Goal: Navigation & Orientation: Find specific page/section

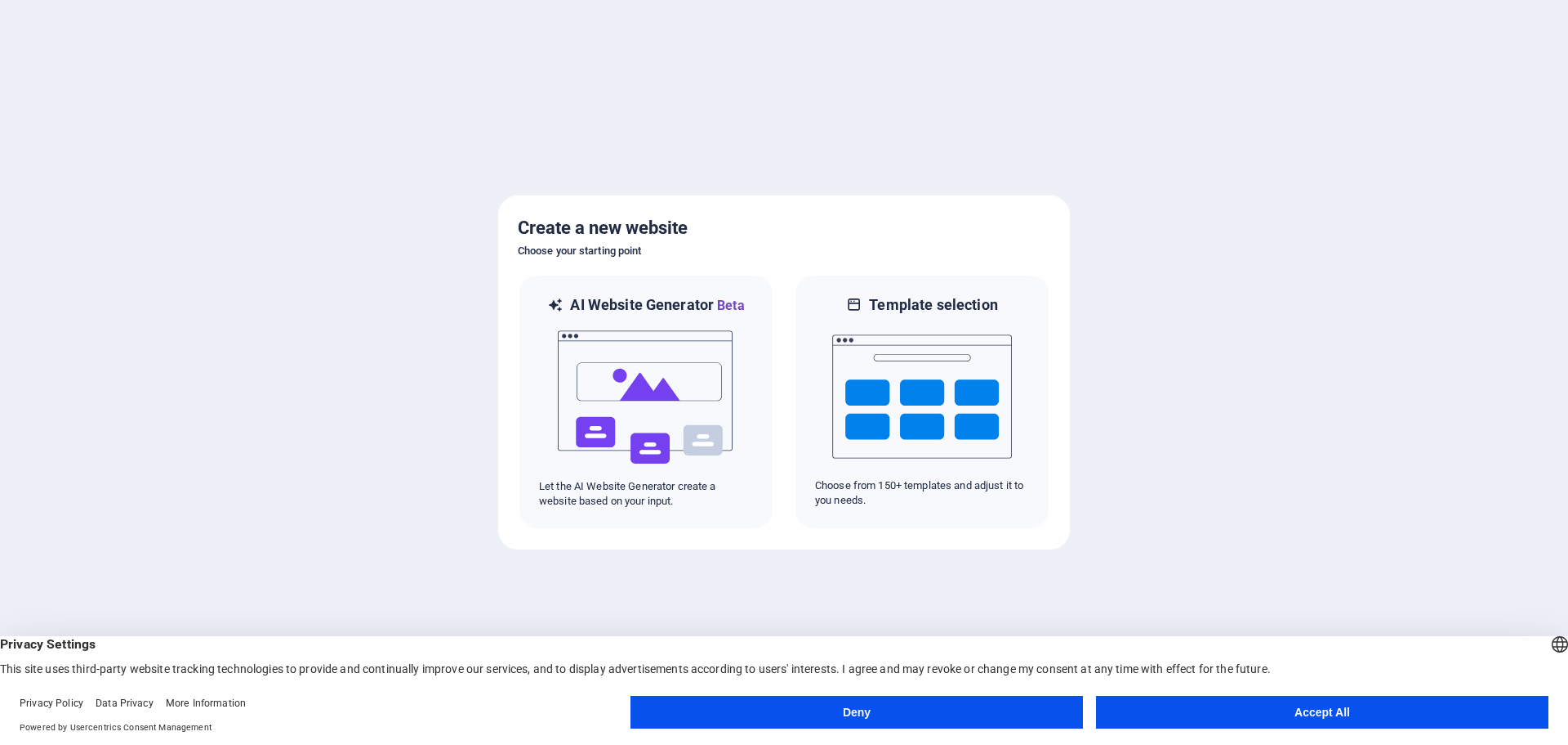
click at [1270, 718] on button "Accept All" at bounding box center [1323, 712] width 452 height 33
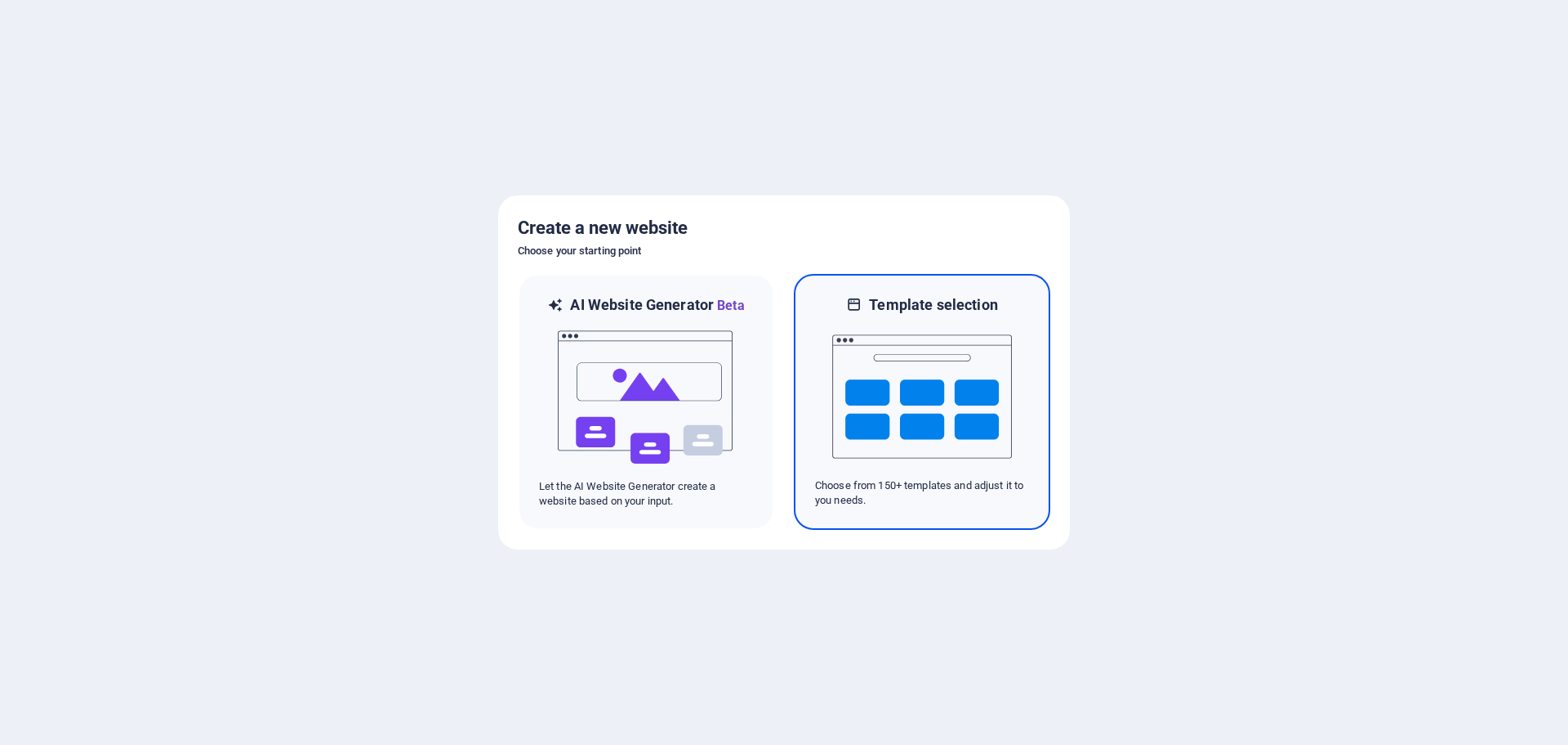
click at [920, 412] on img at bounding box center [922, 396] width 180 height 163
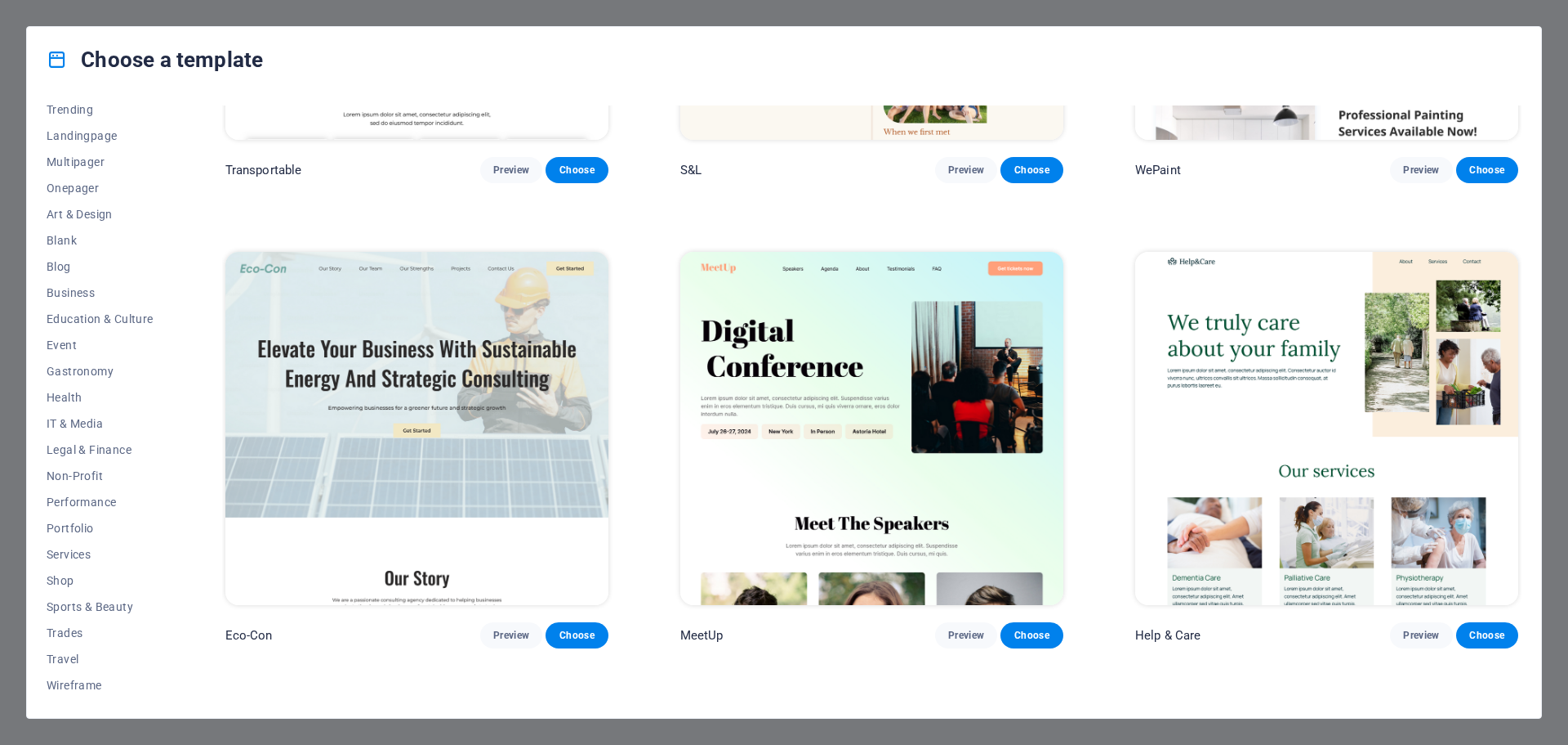
scroll to position [2207, 0]
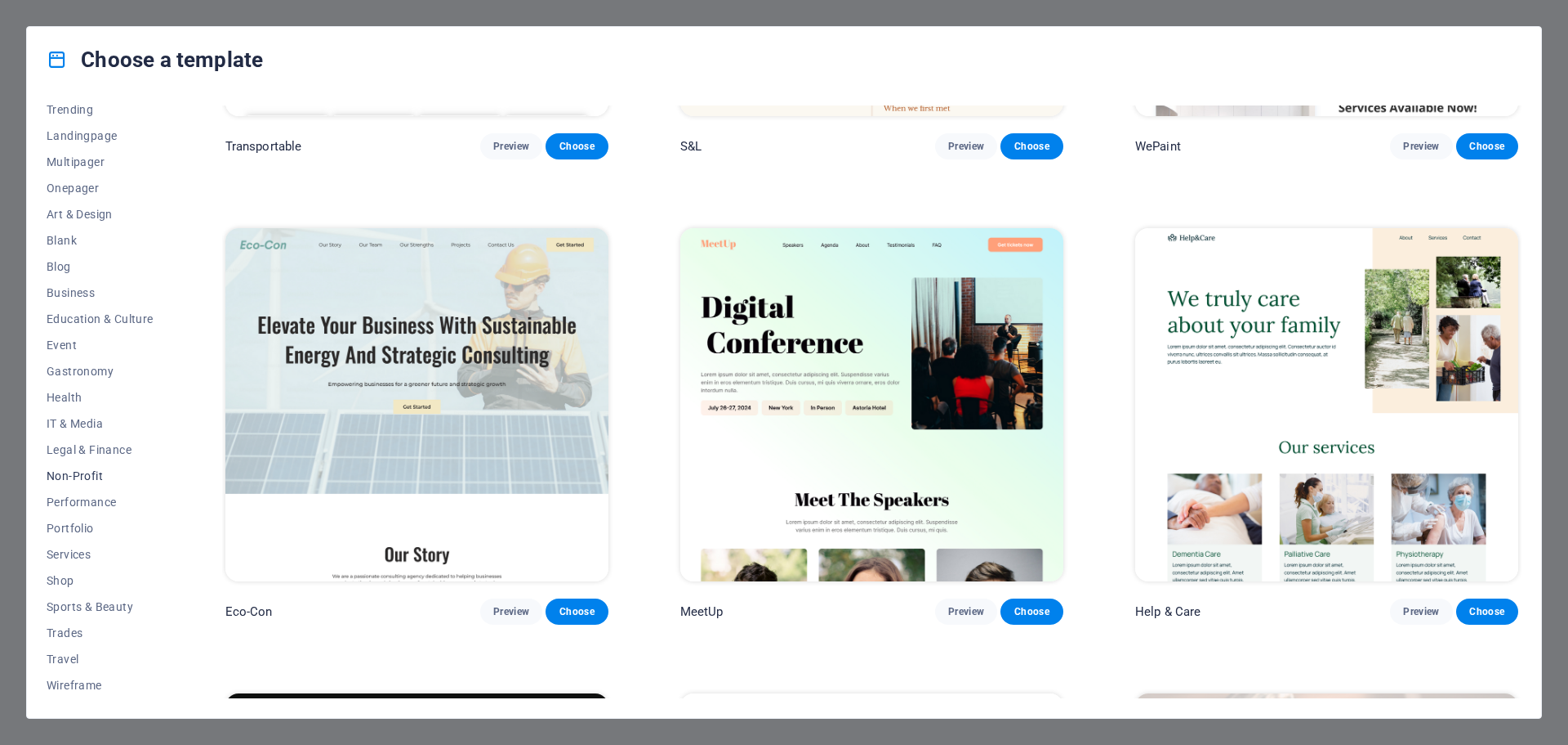
click at [86, 473] on span "Non-Profit" at bounding box center [100, 476] width 107 height 13
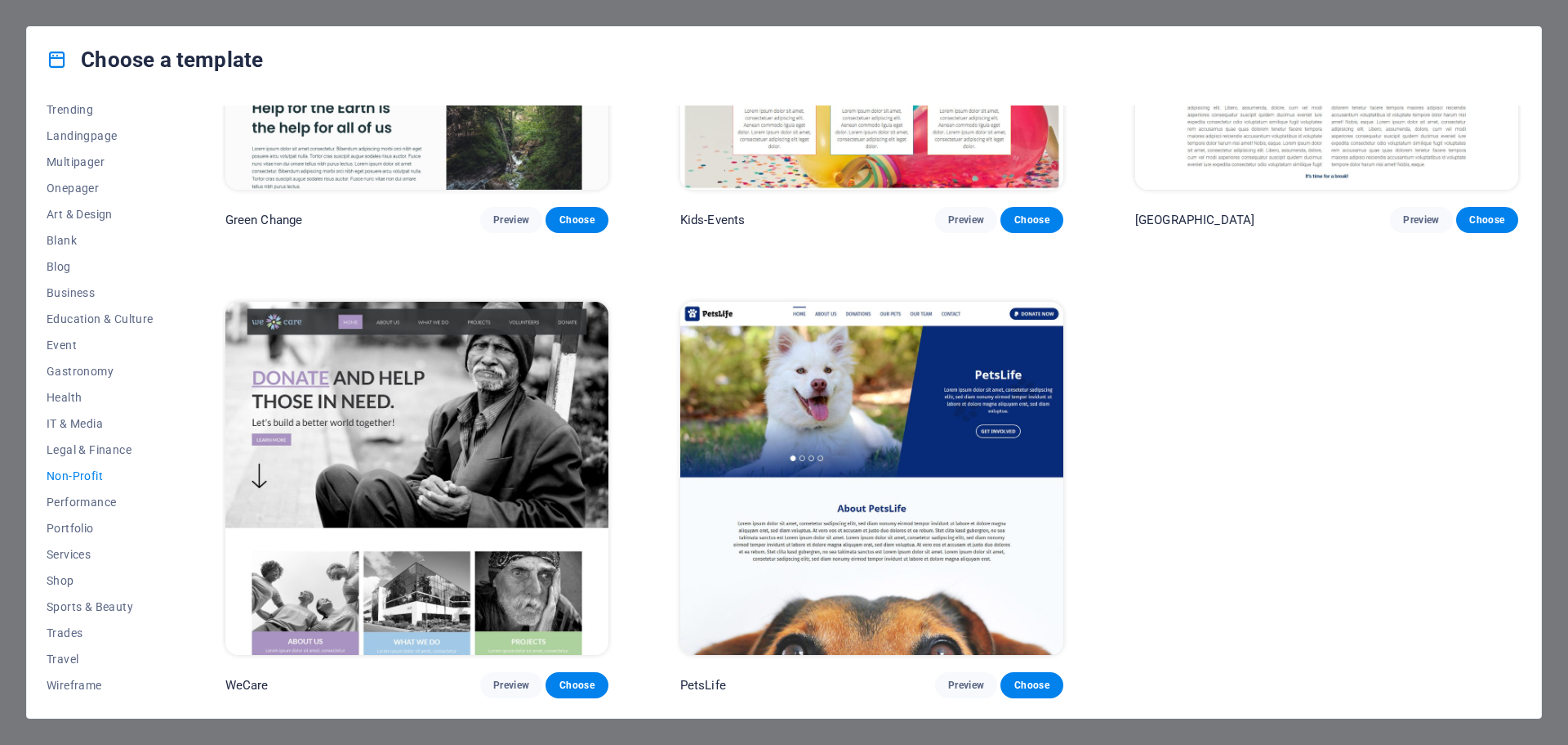
scroll to position [0, 0]
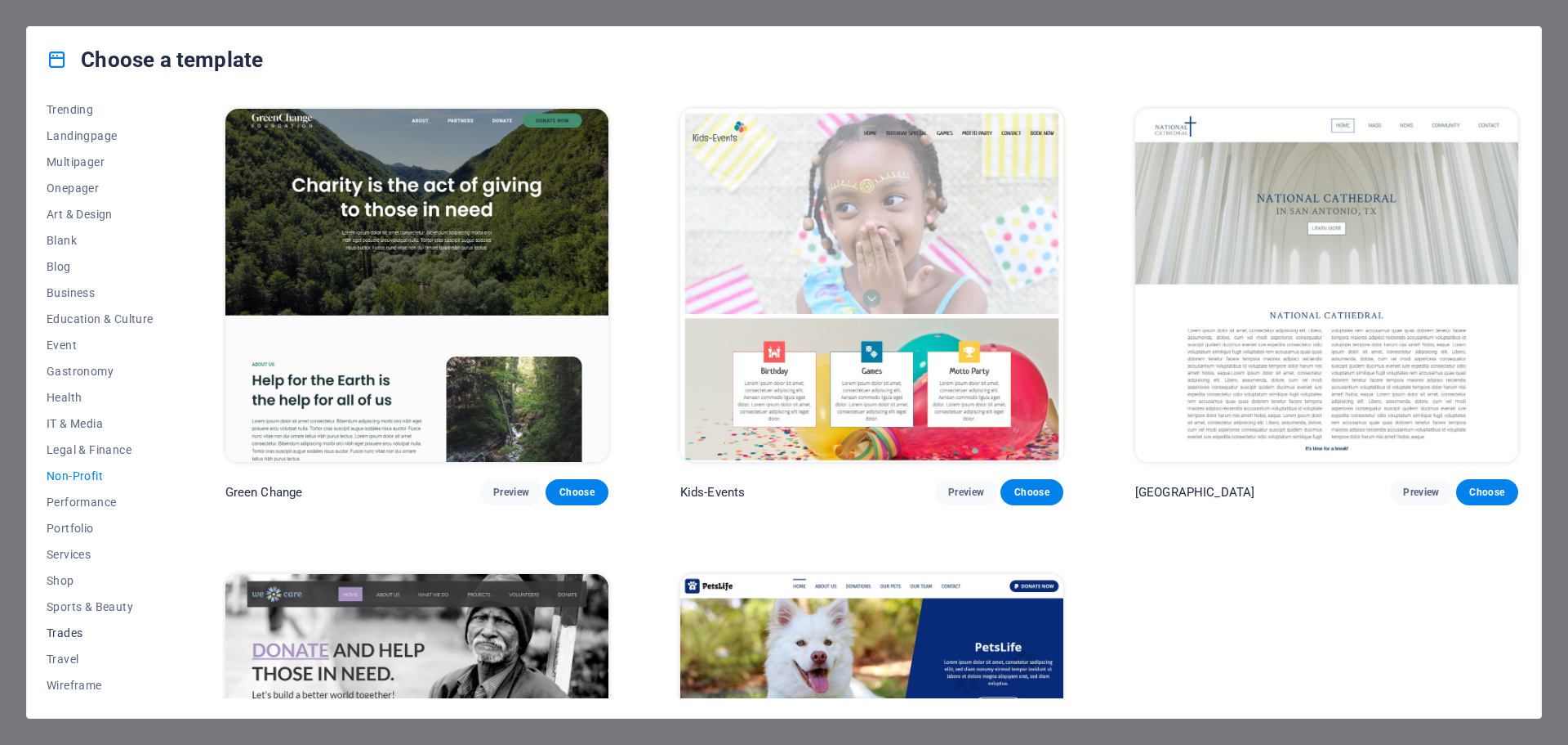
click at [67, 632] on span "Trades" at bounding box center [100, 632] width 107 height 13
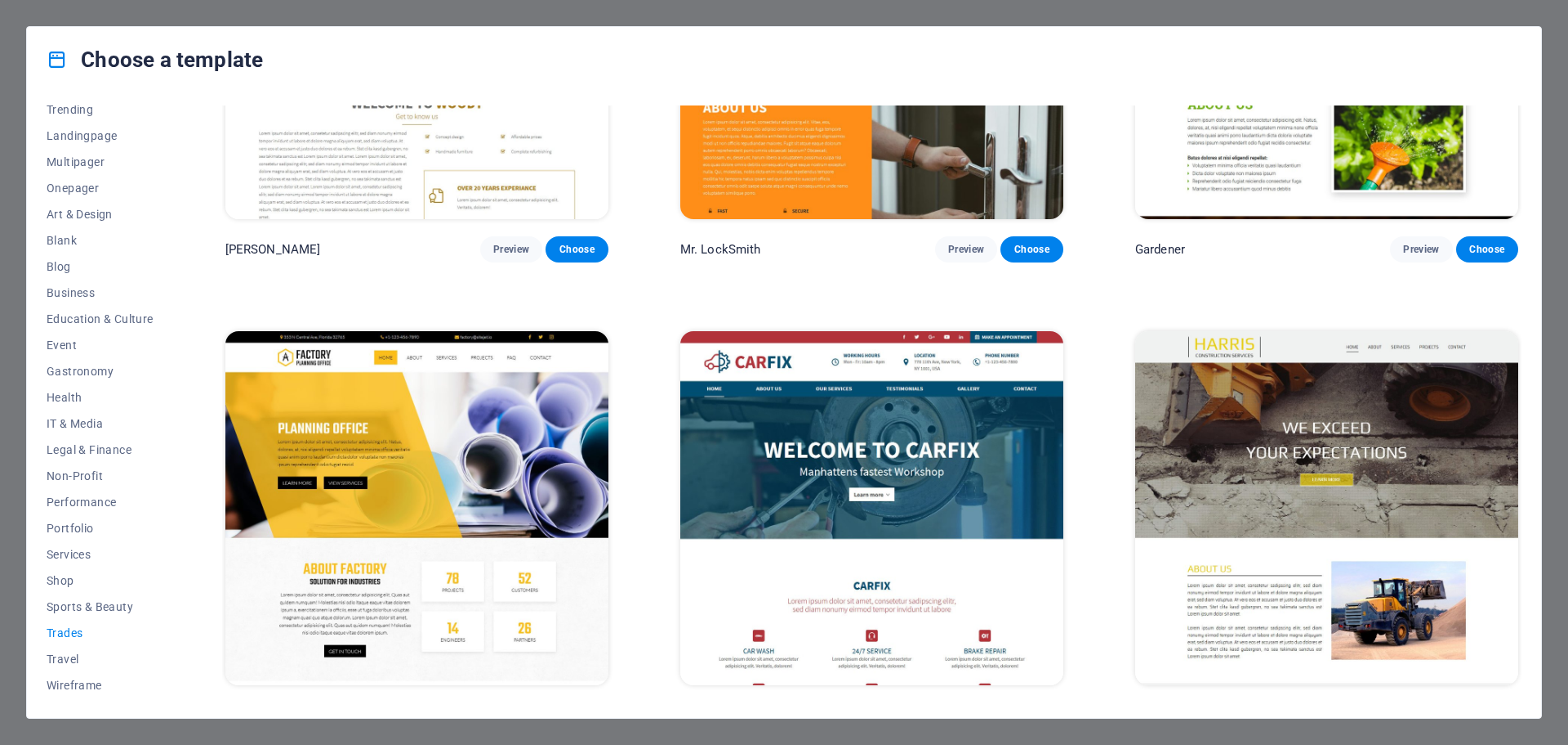
scroll to position [732, 0]
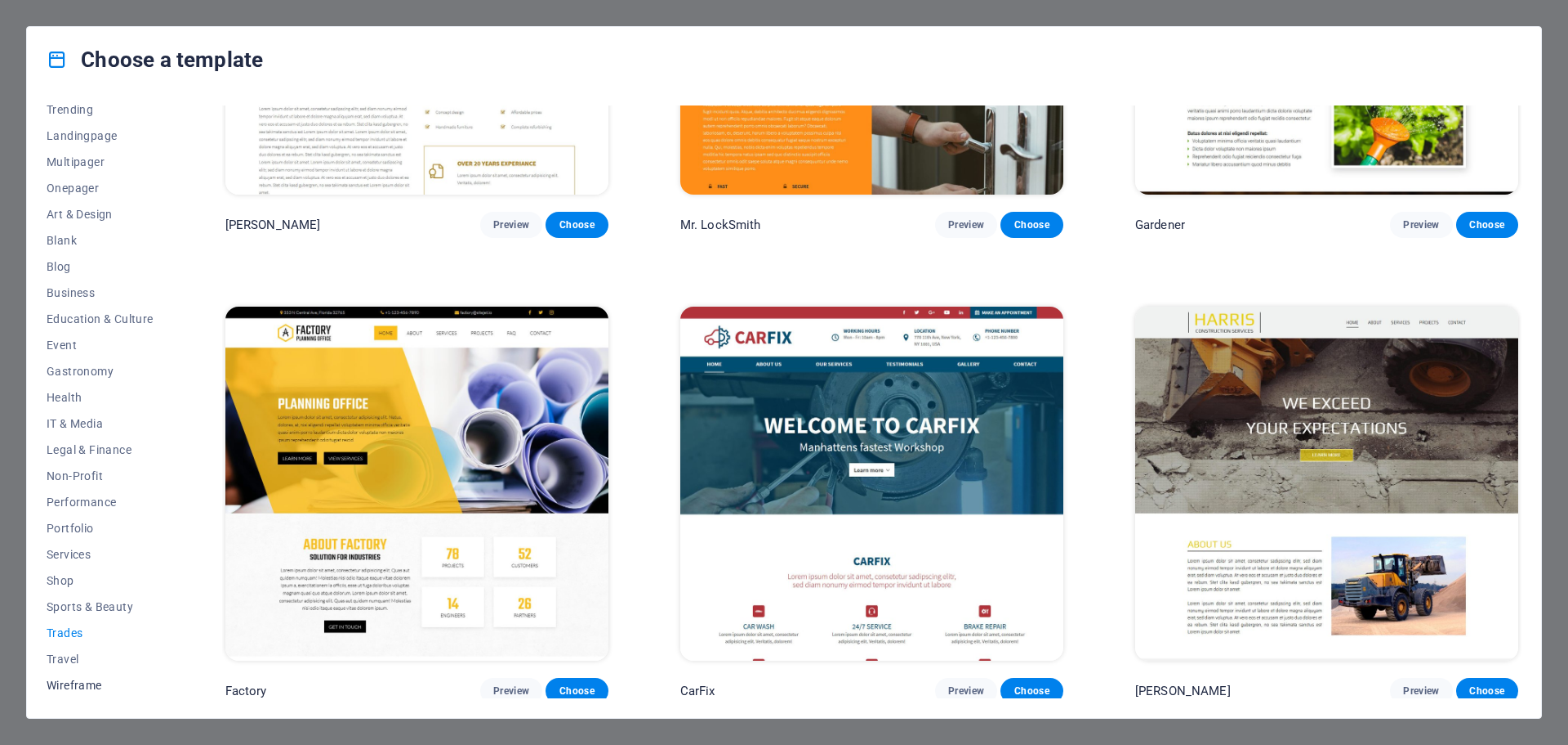
click at [61, 686] on span "Wireframe" at bounding box center [100, 685] width 107 height 13
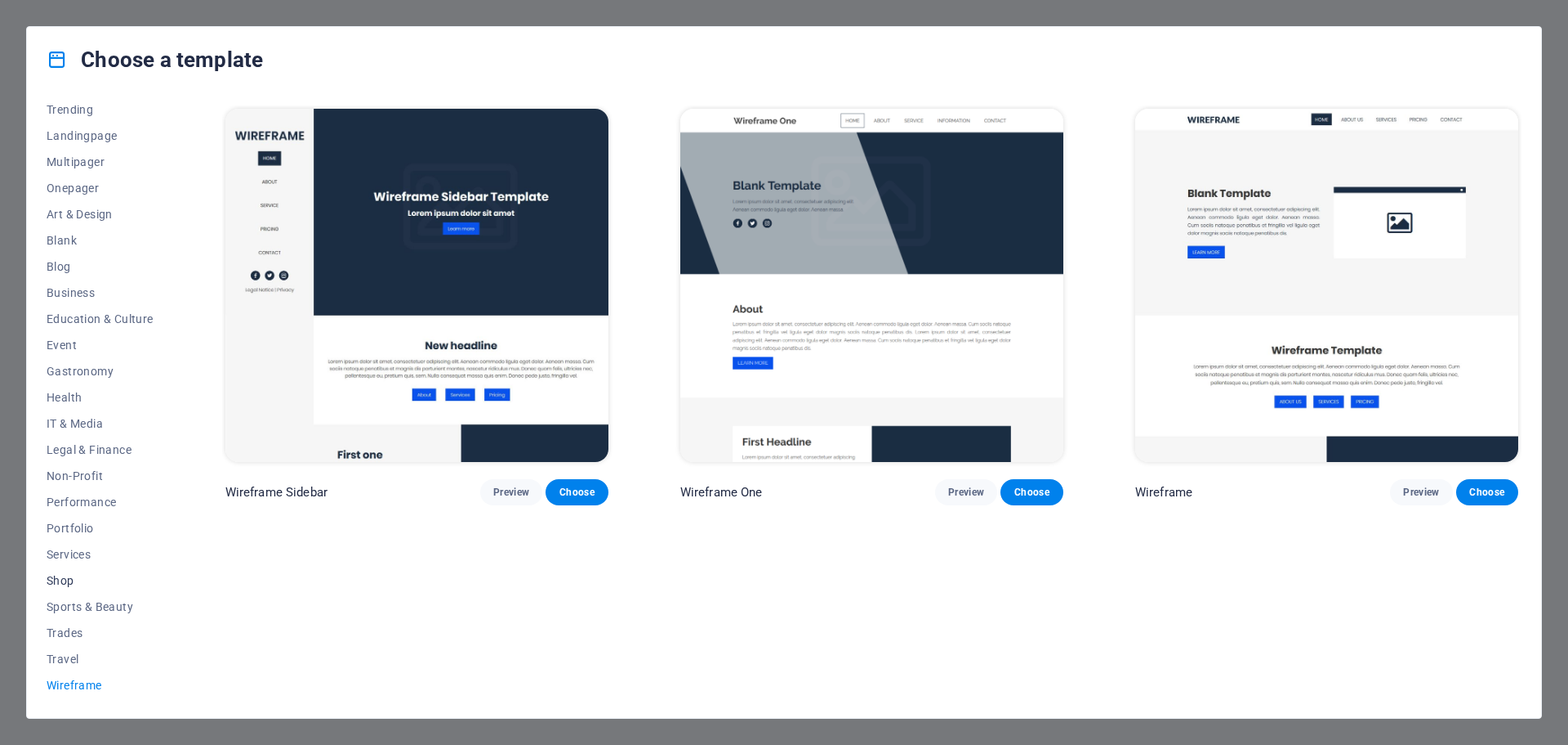
click at [60, 581] on span "Shop" at bounding box center [100, 580] width 107 height 13
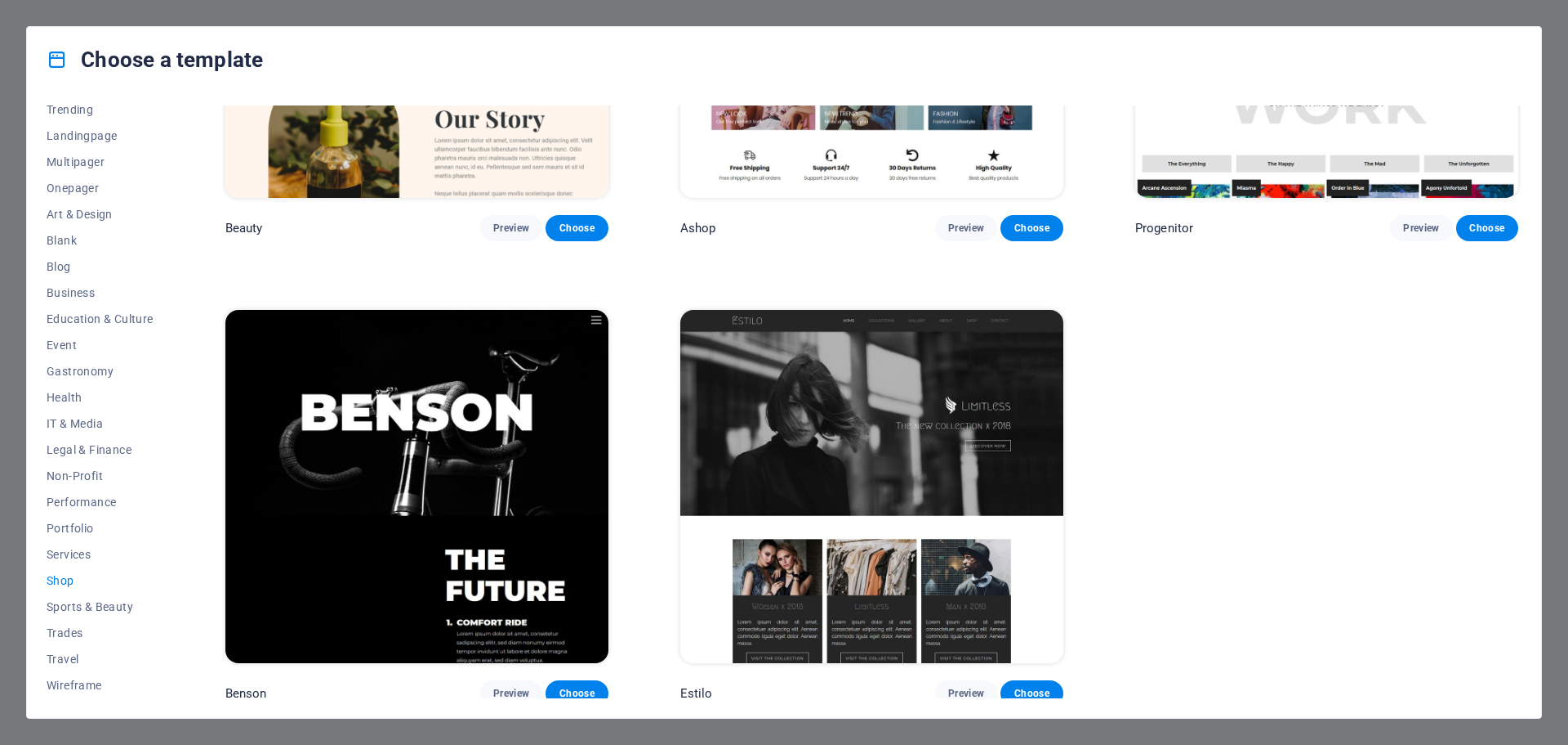
scroll to position [1196, 0]
click at [103, 496] on span "Performance" at bounding box center [100, 501] width 107 height 13
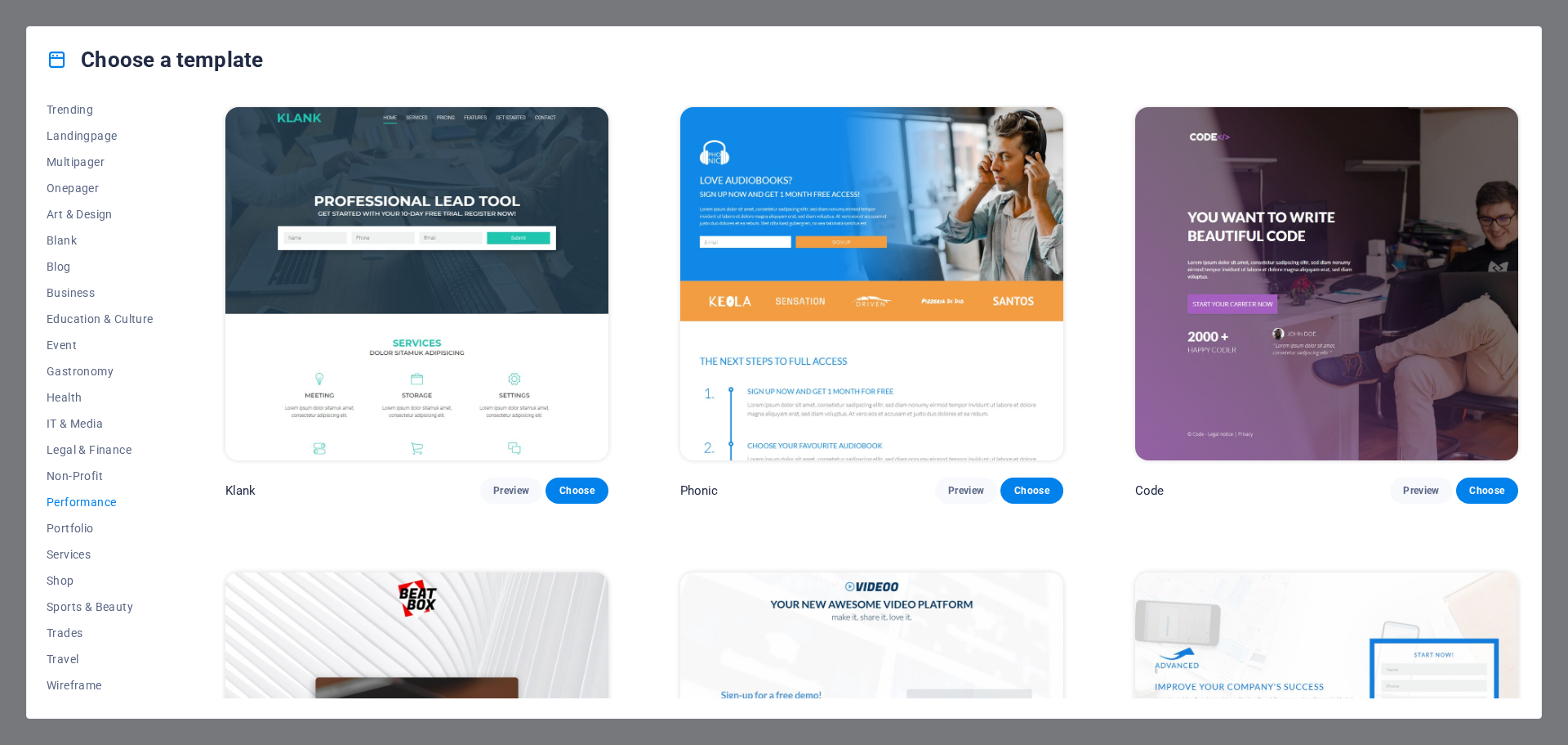
scroll to position [0, 0]
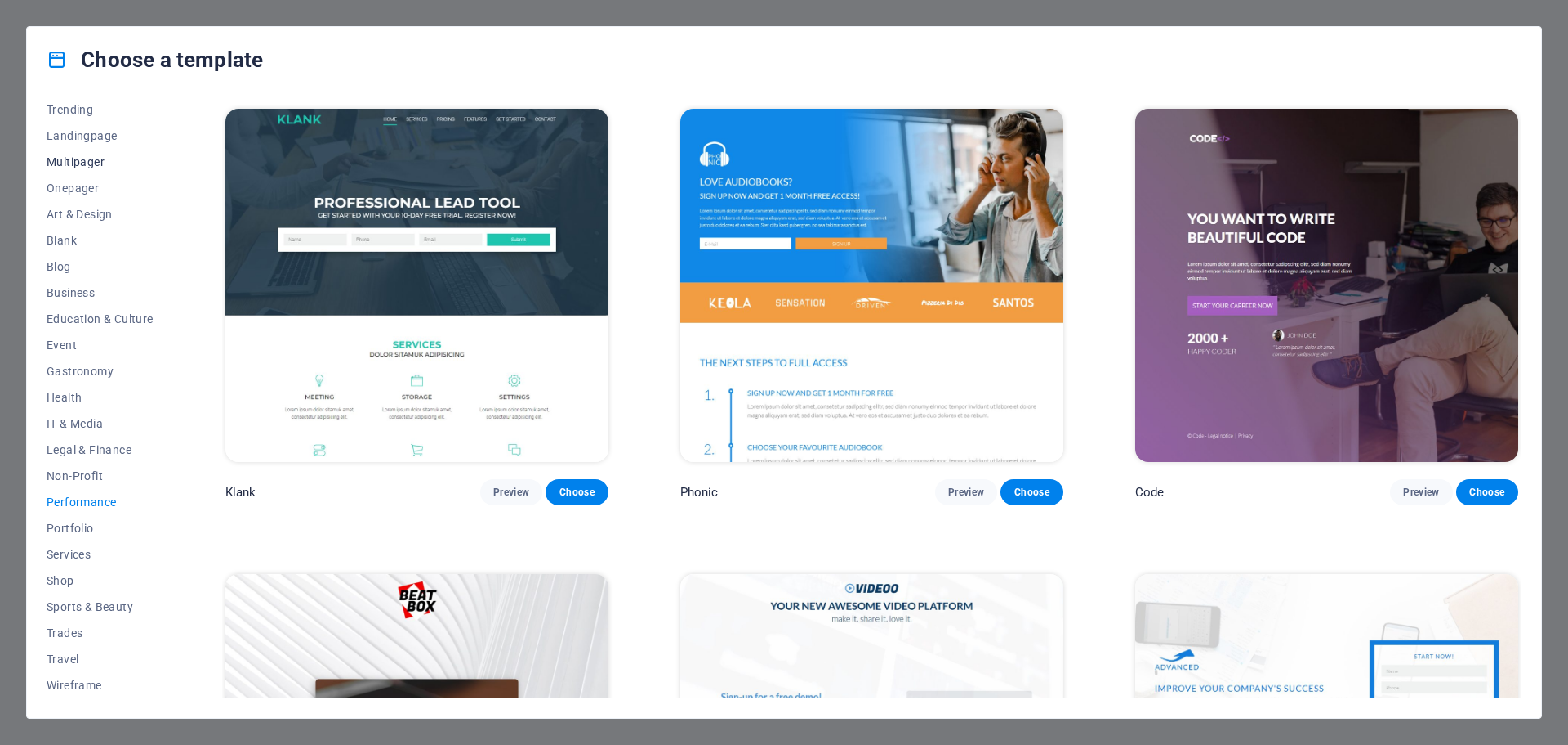
click at [87, 158] on span "Multipager" at bounding box center [100, 161] width 107 height 13
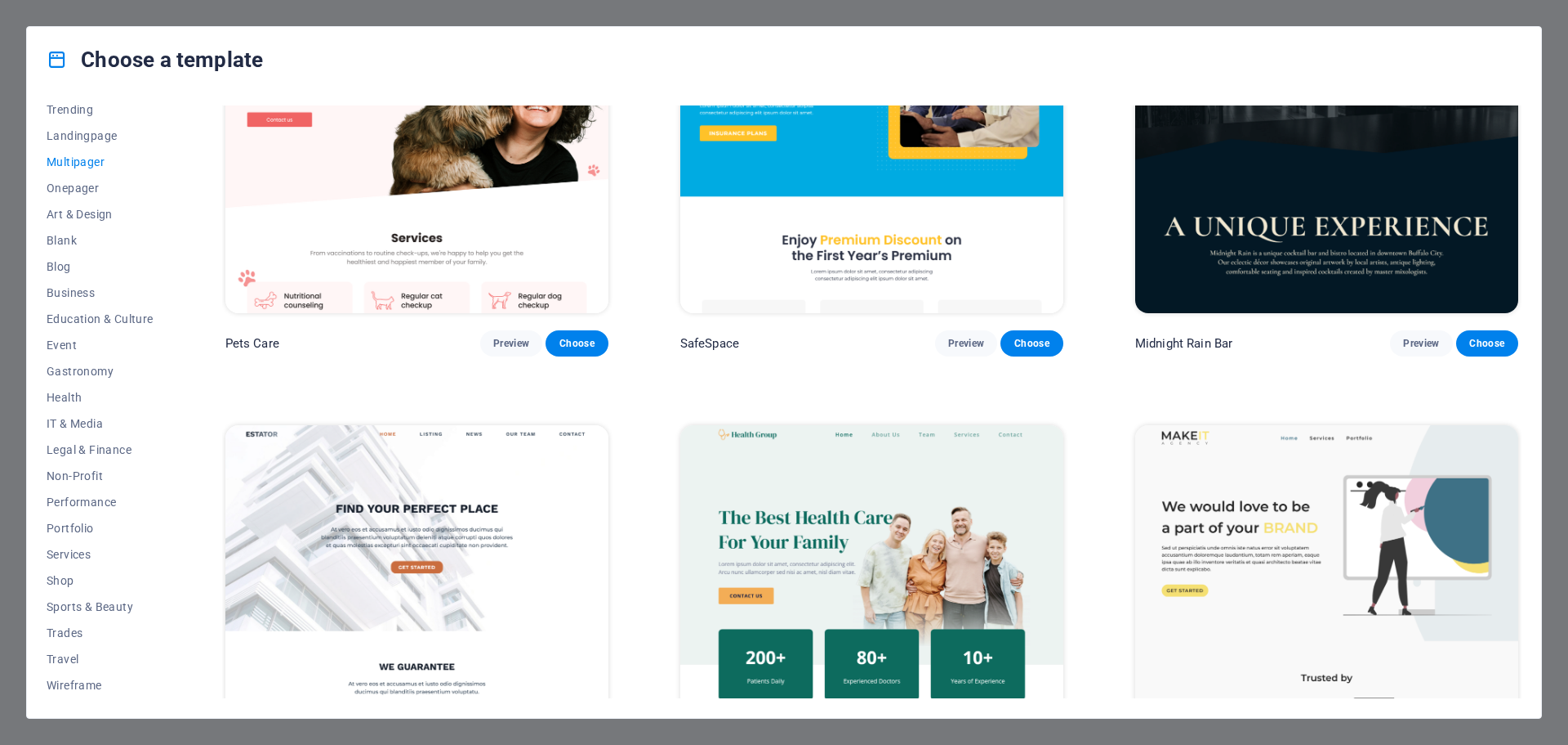
scroll to position [3024, 0]
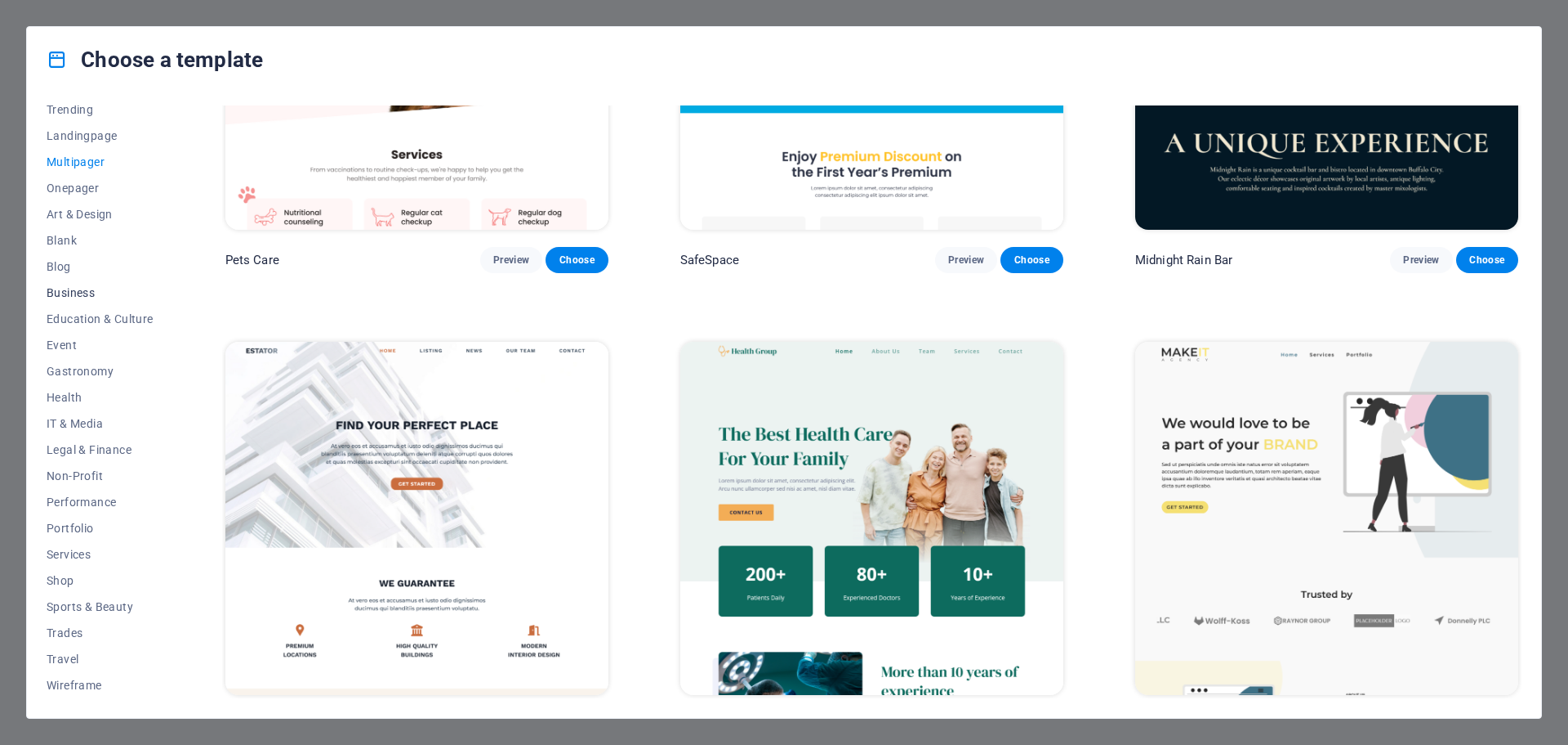
click at [71, 290] on span "Business" at bounding box center [100, 292] width 107 height 13
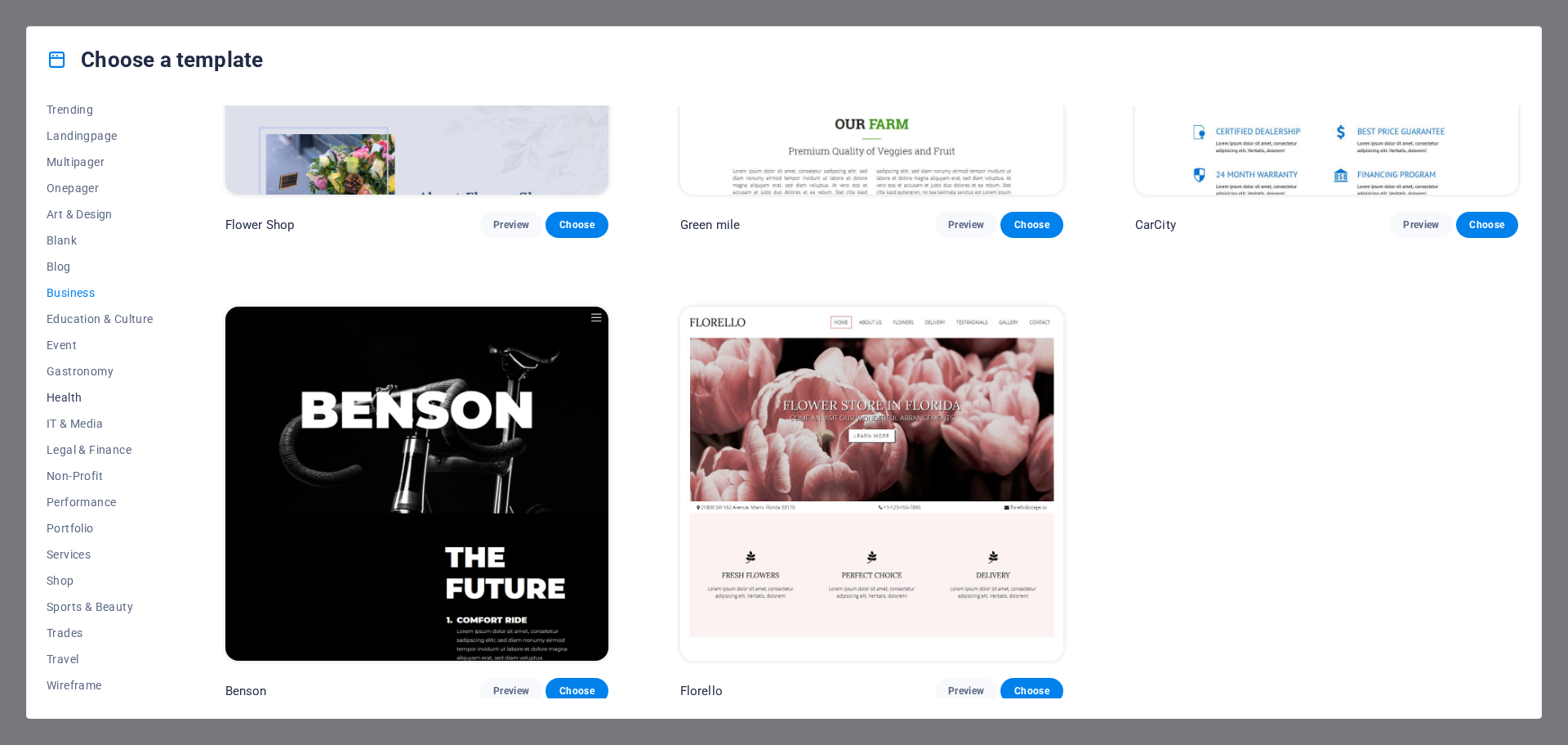
click at [63, 395] on span "Health" at bounding box center [100, 397] width 107 height 13
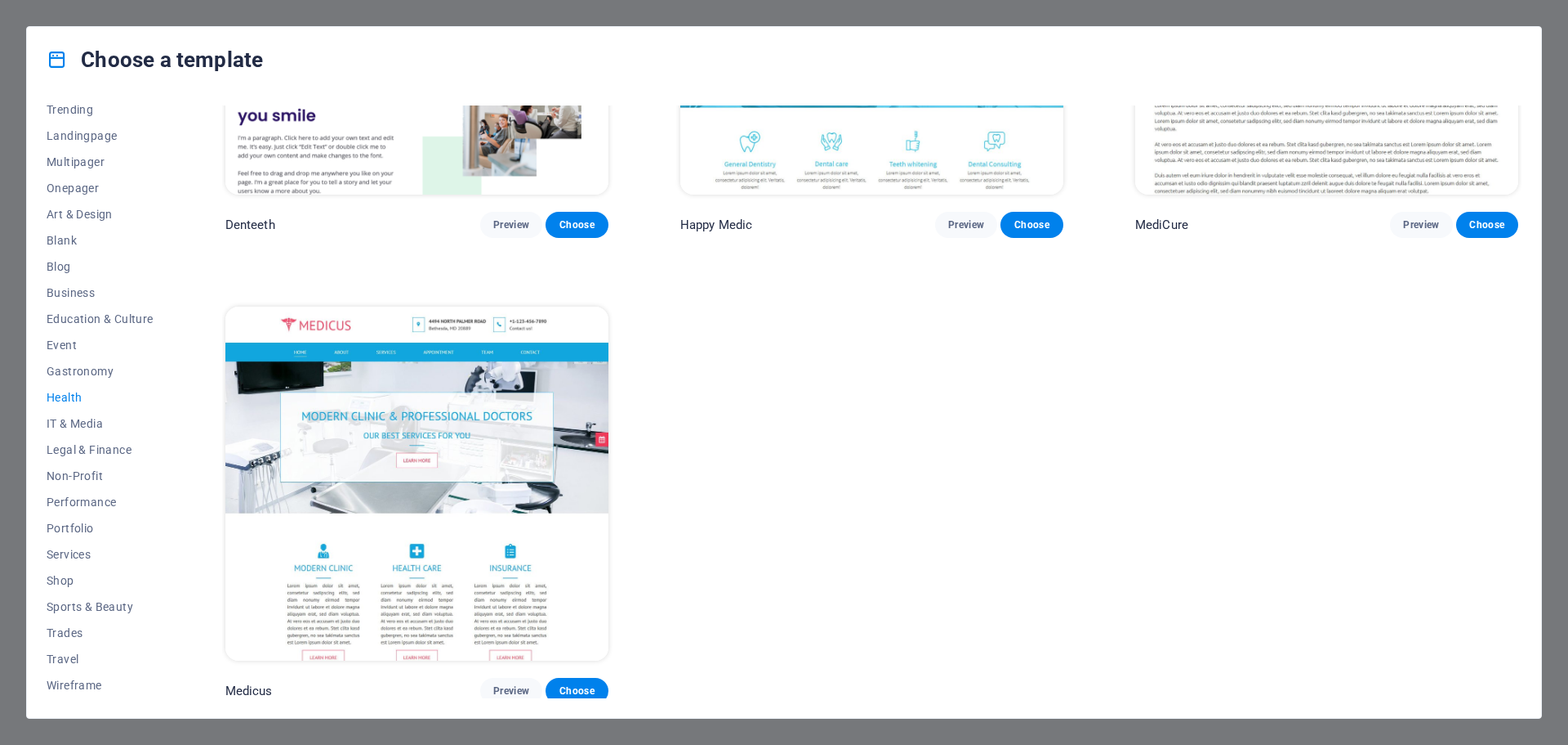
scroll to position [0, 0]
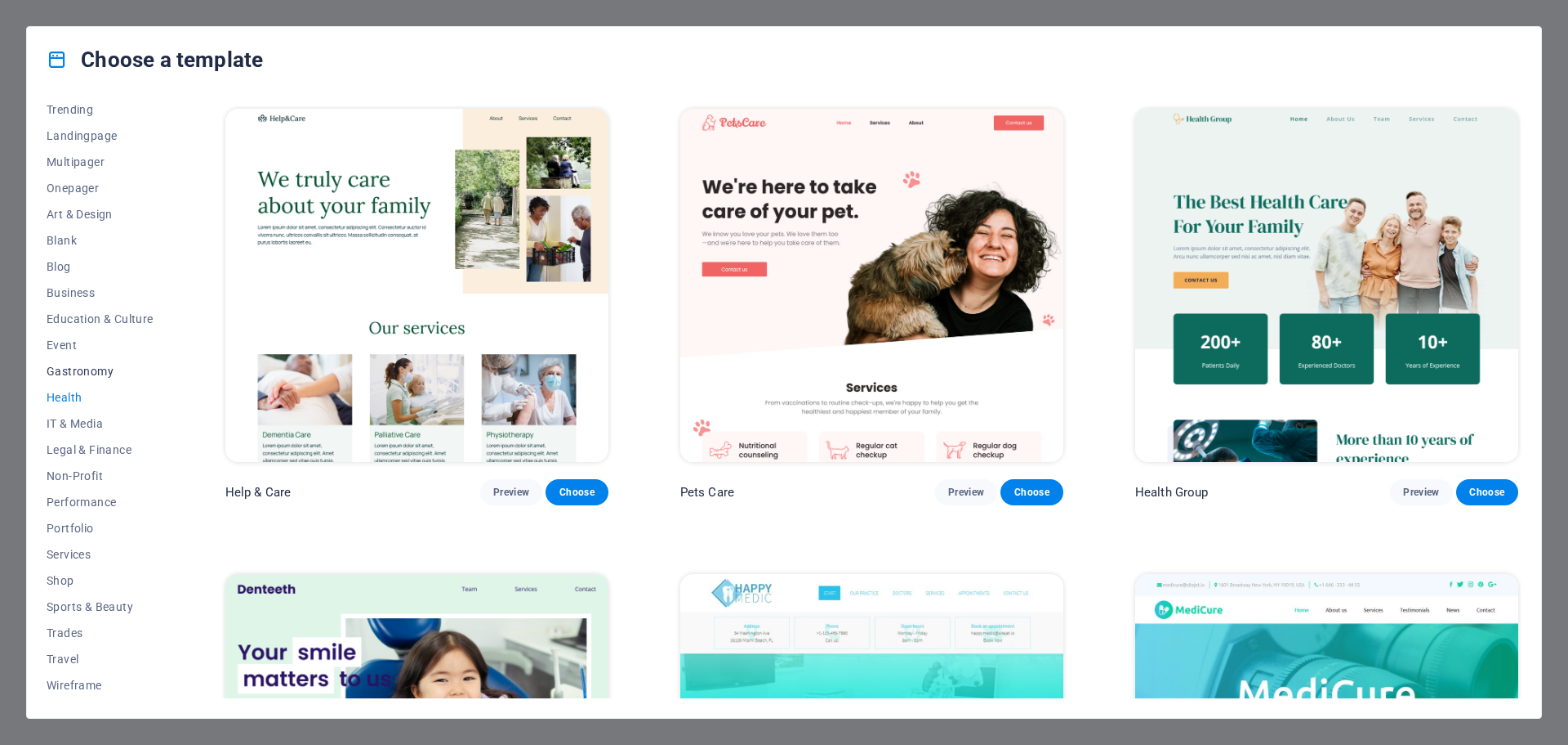
click at [80, 365] on span "Gastronomy" at bounding box center [100, 371] width 107 height 13
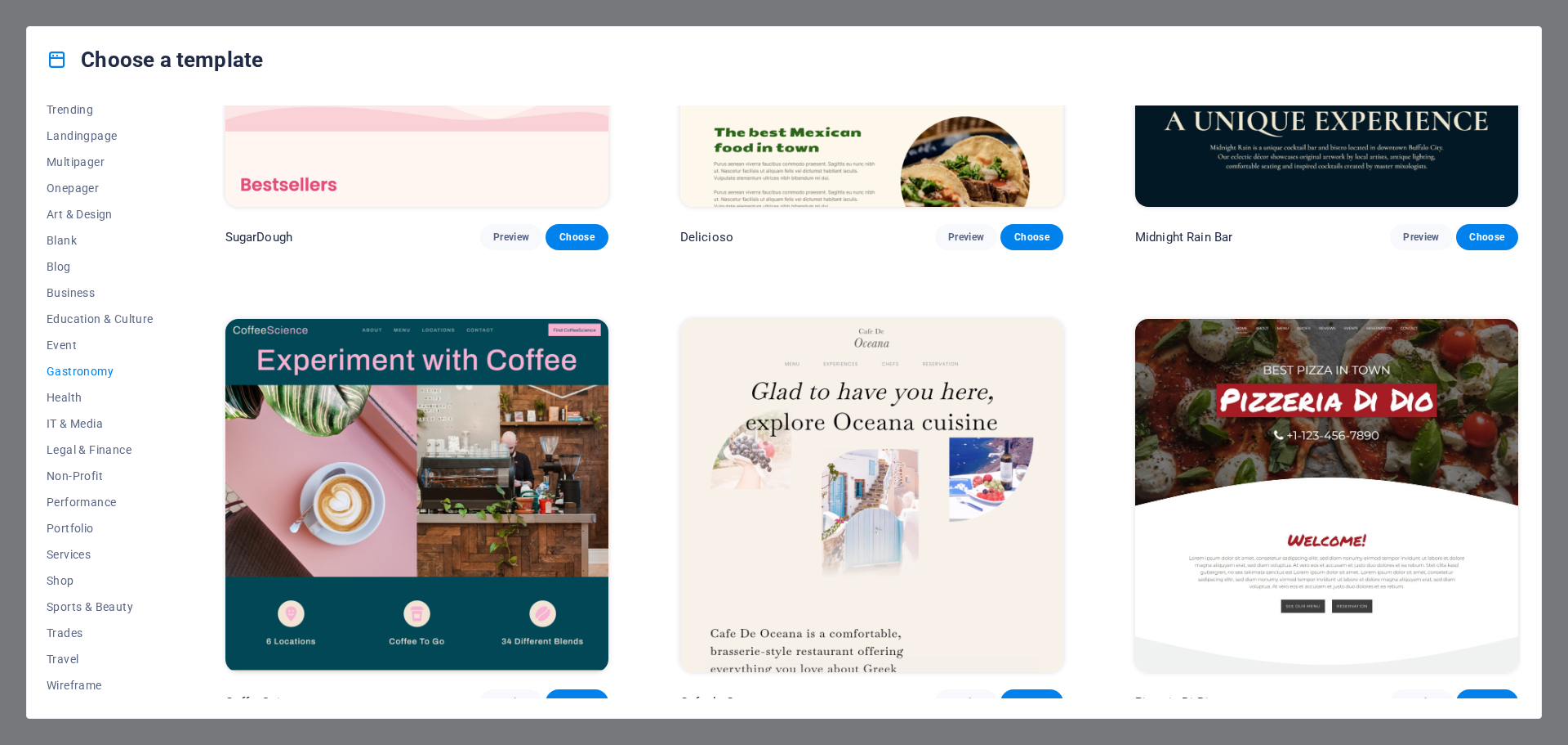
scroll to position [327, 0]
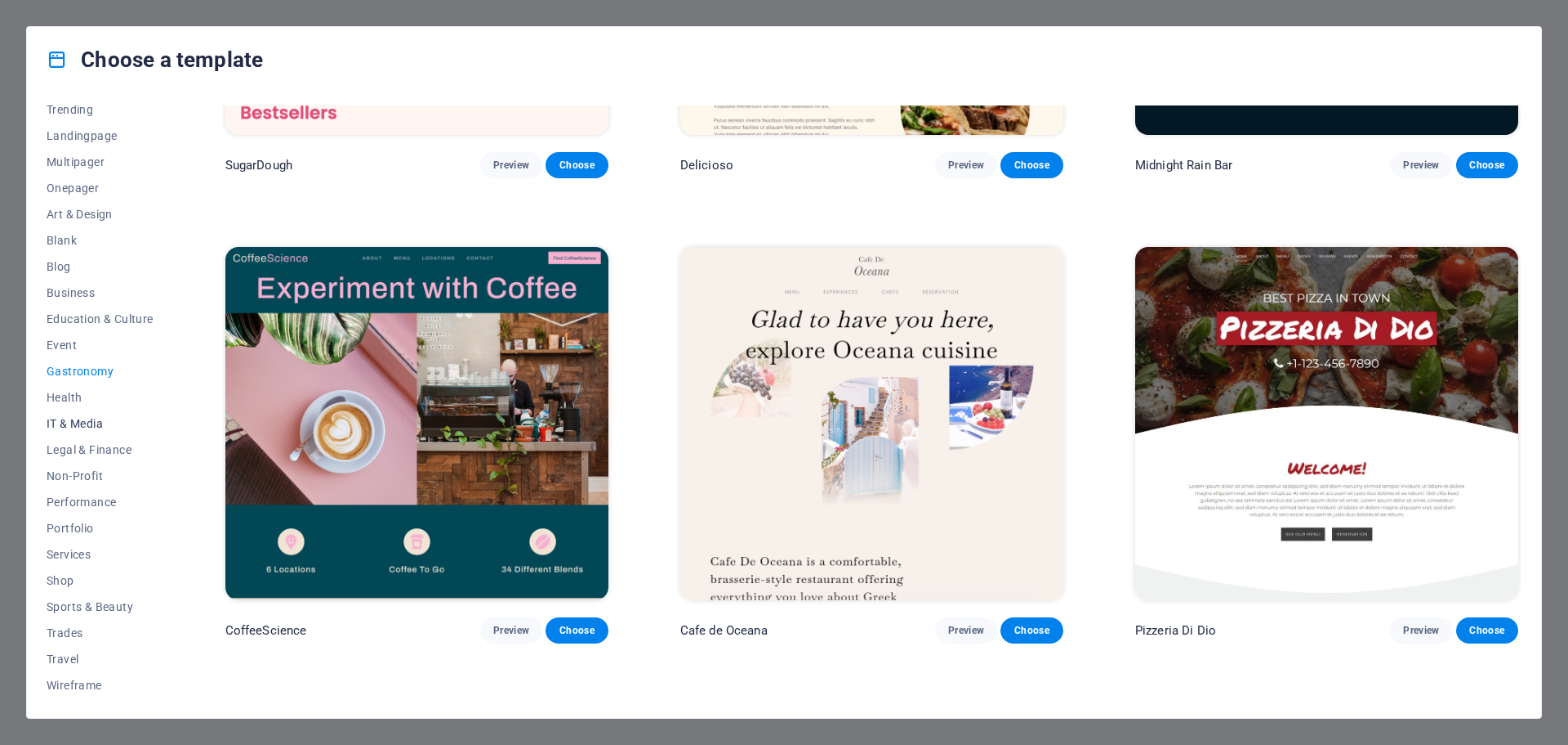
click at [71, 420] on span "IT & Media" at bounding box center [100, 423] width 107 height 13
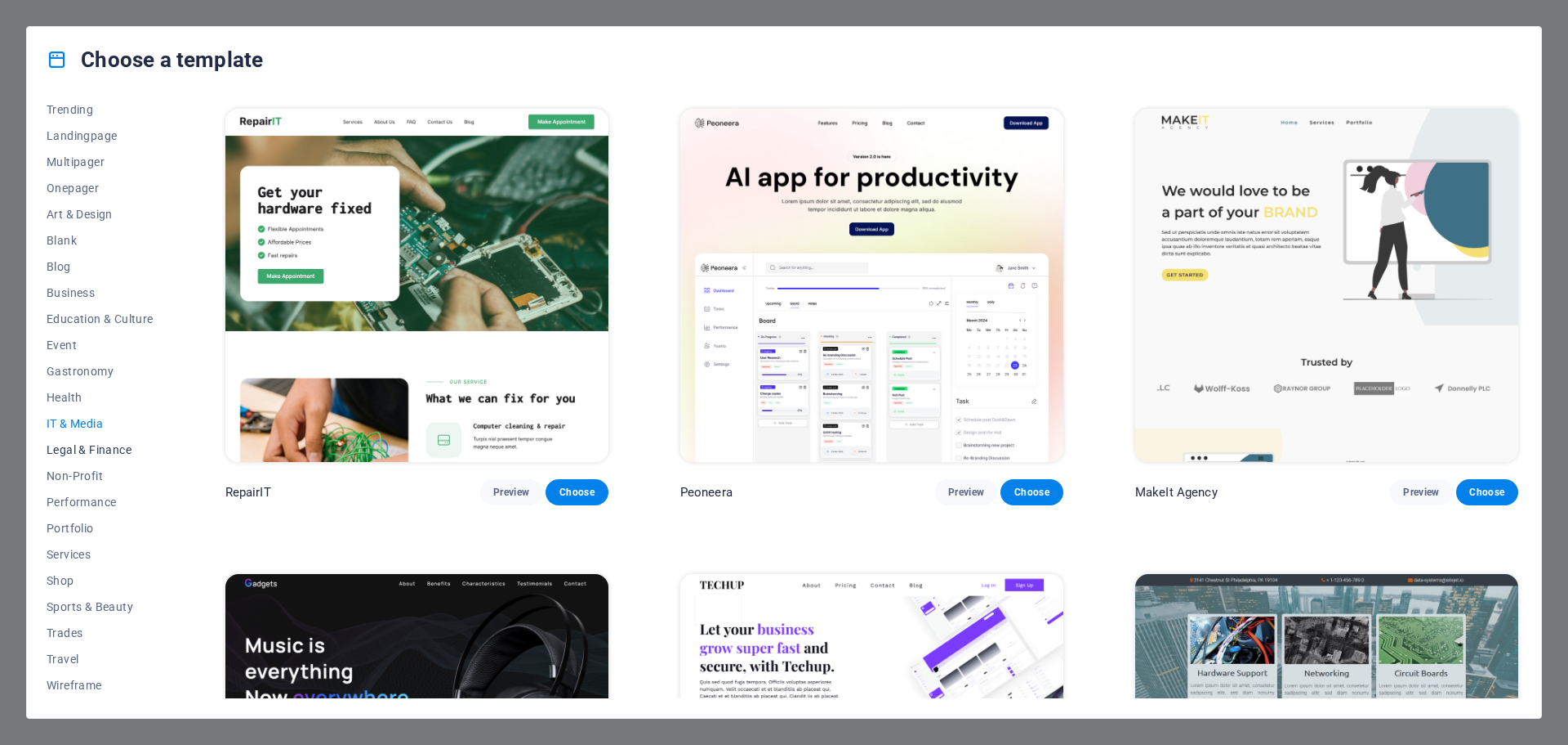
click at [90, 441] on button "Legal & Finance" at bounding box center [100, 449] width 107 height 27
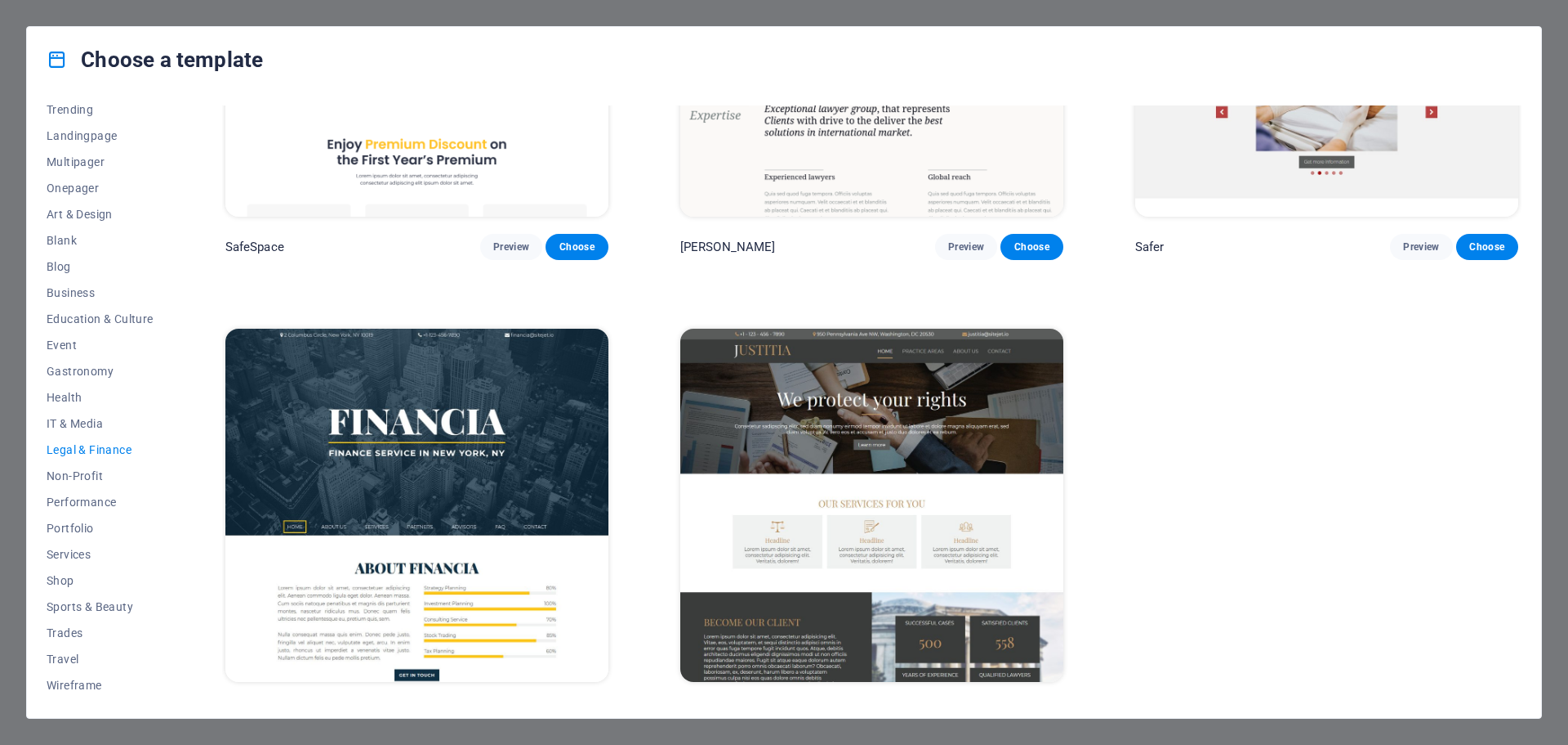
scroll to position [268, 0]
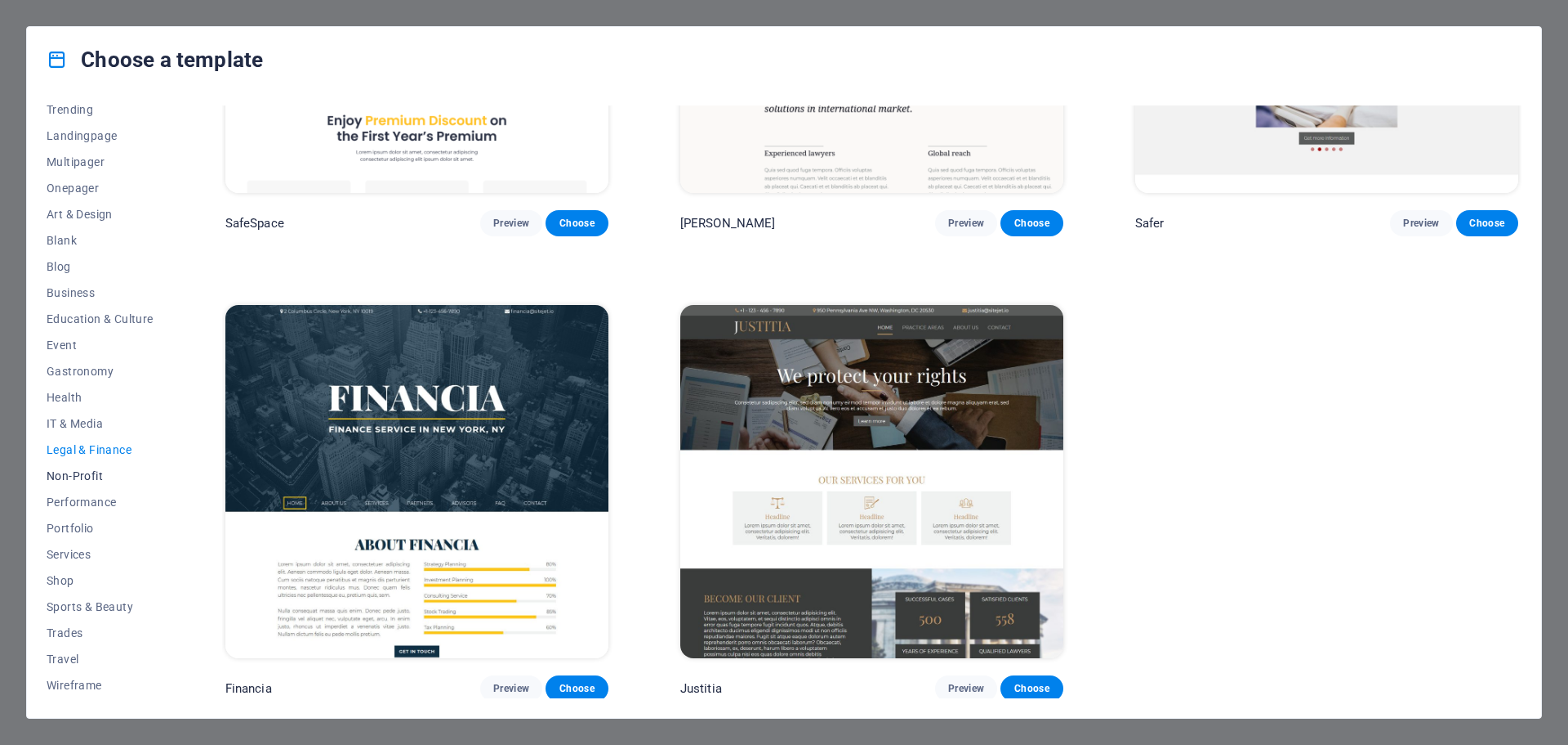
click at [75, 474] on span "Non-Profit" at bounding box center [100, 476] width 107 height 13
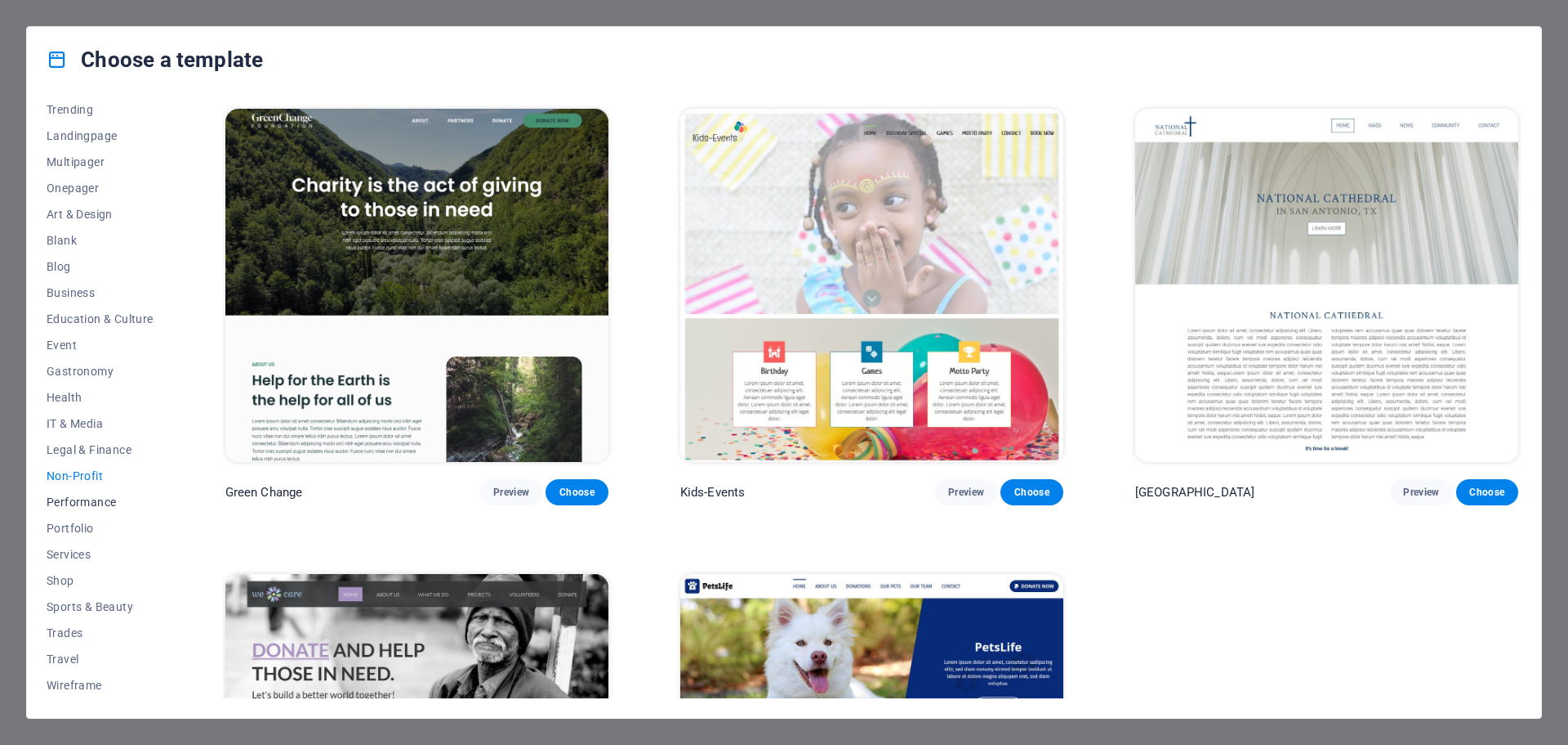
click at [64, 497] on span "Performance" at bounding box center [100, 501] width 107 height 13
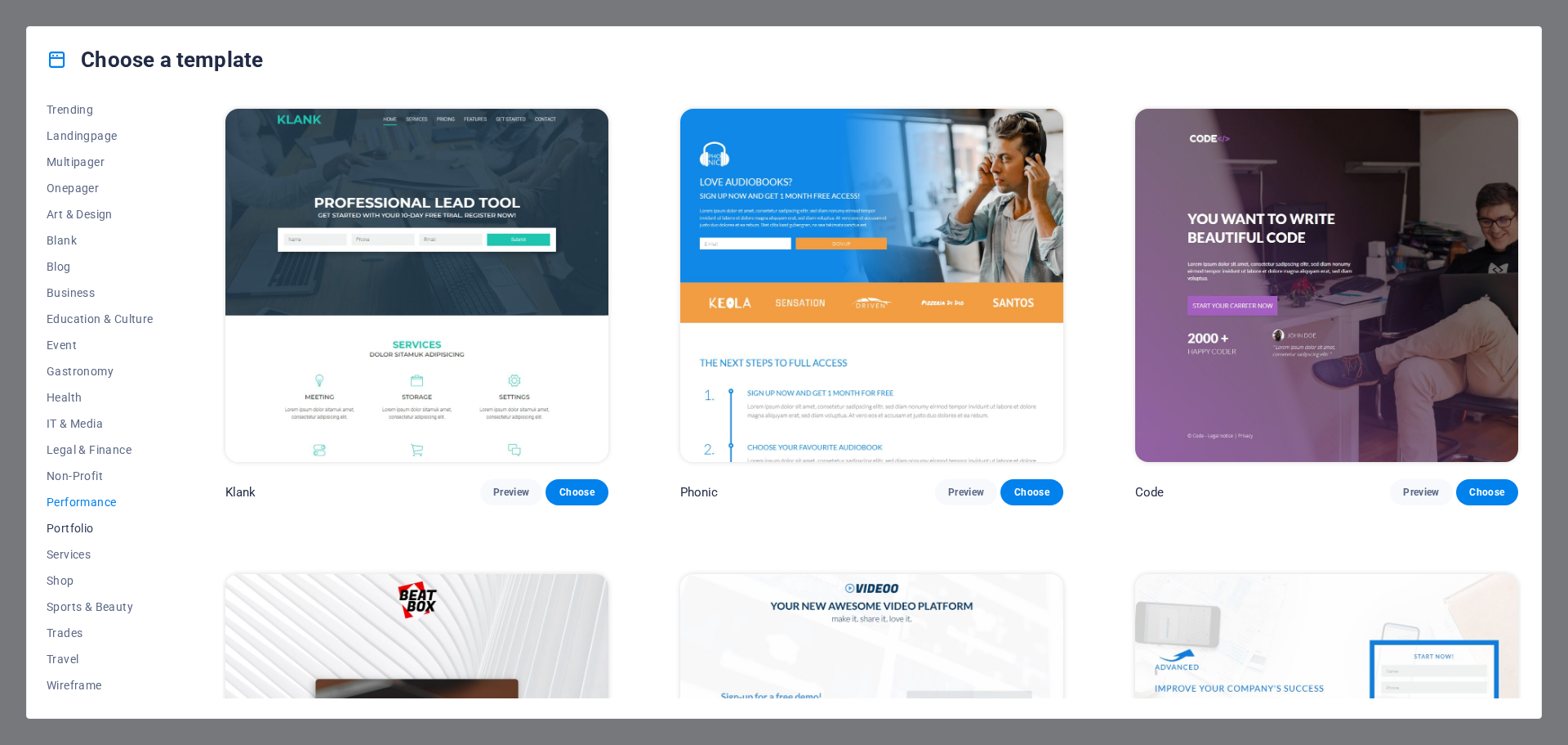
click at [66, 540] on button "Portfolio" at bounding box center [100, 528] width 107 height 27
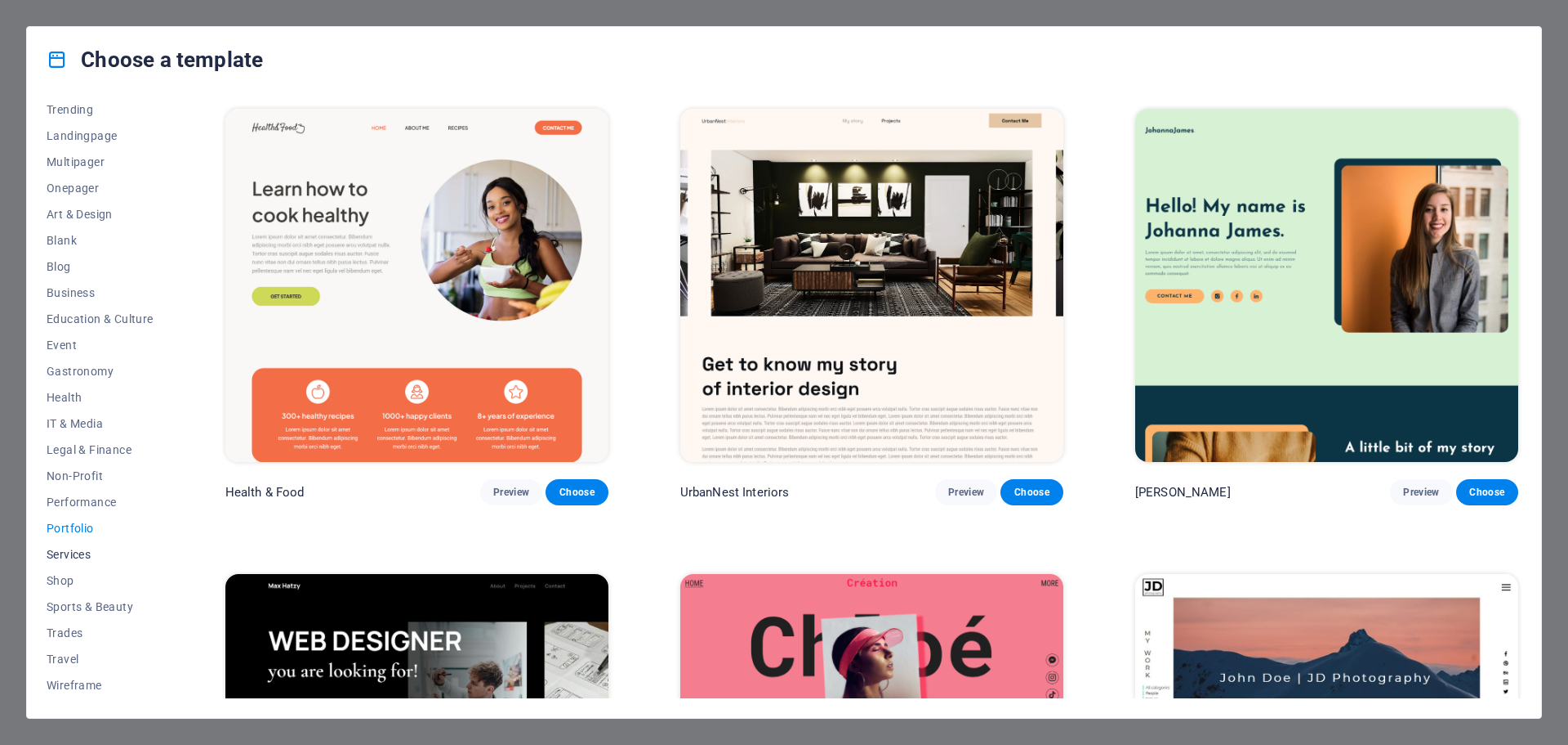
drag, startPoint x: 67, startPoint y: 552, endPoint x: 68, endPoint y: 561, distance: 9.1
drag, startPoint x: 68, startPoint y: 561, endPoint x: 60, endPoint y: 531, distance: 31.0
click at [60, 531] on span "Portfolio" at bounding box center [100, 528] width 107 height 13
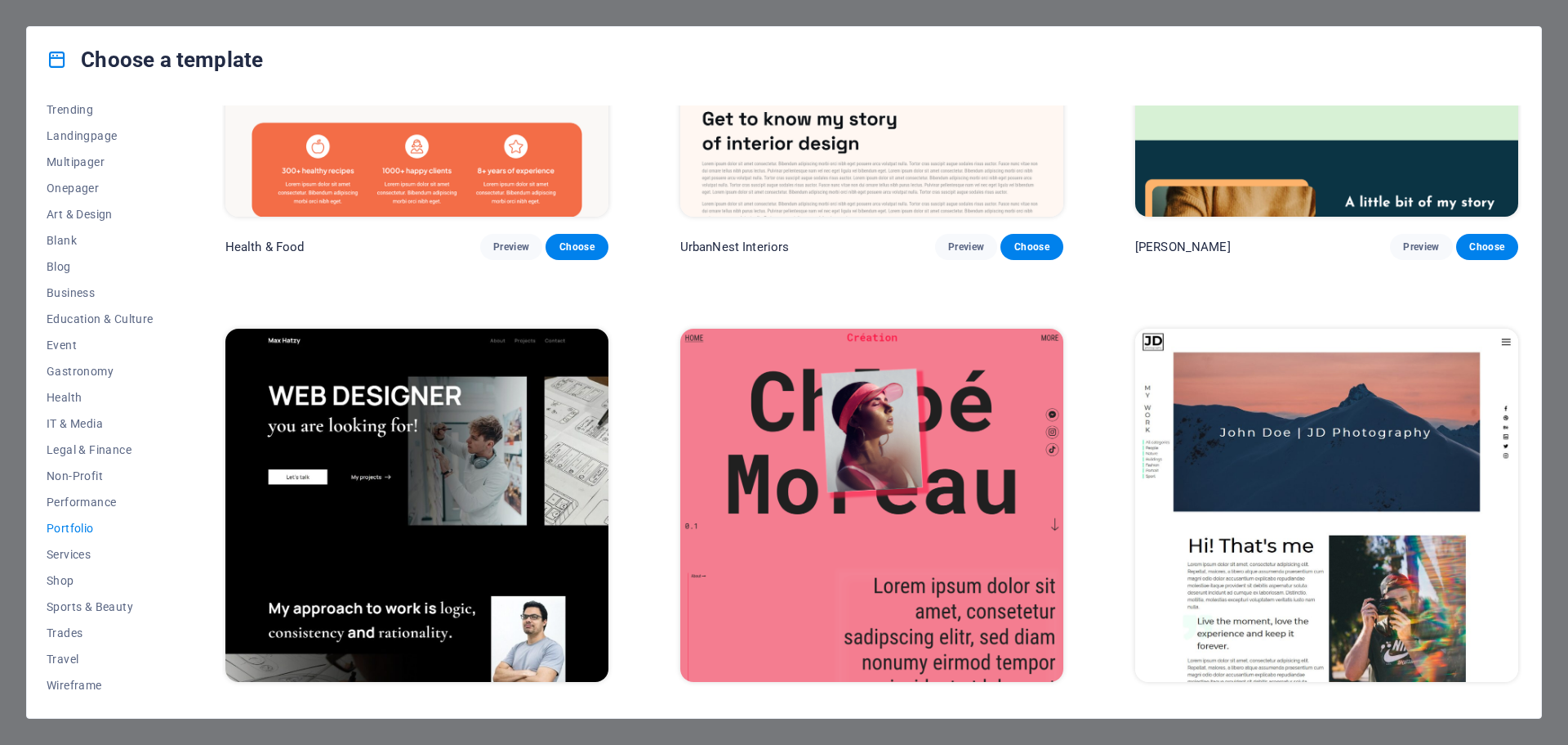
scroll to position [327, 0]
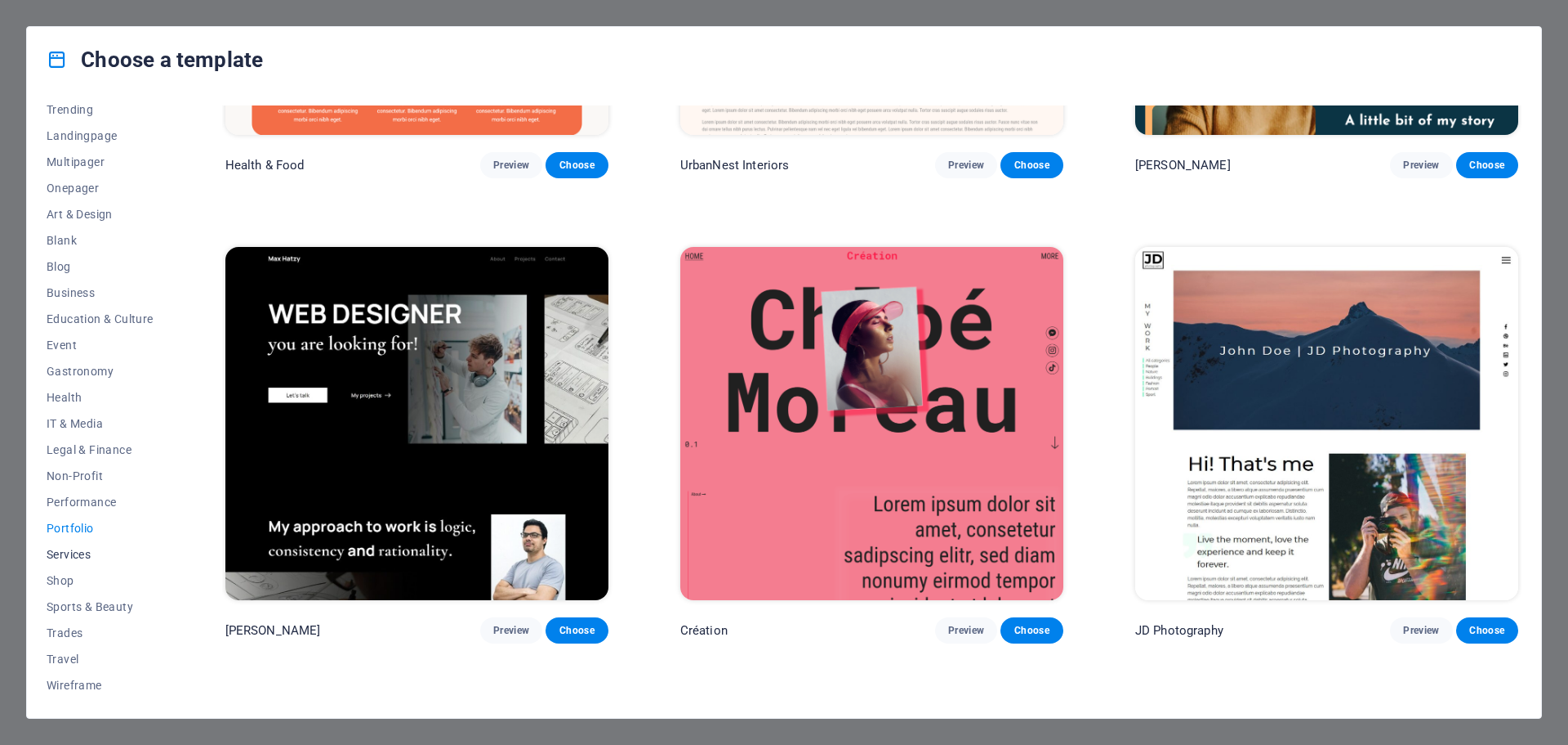
click at [64, 554] on span "Services" at bounding box center [100, 554] width 107 height 13
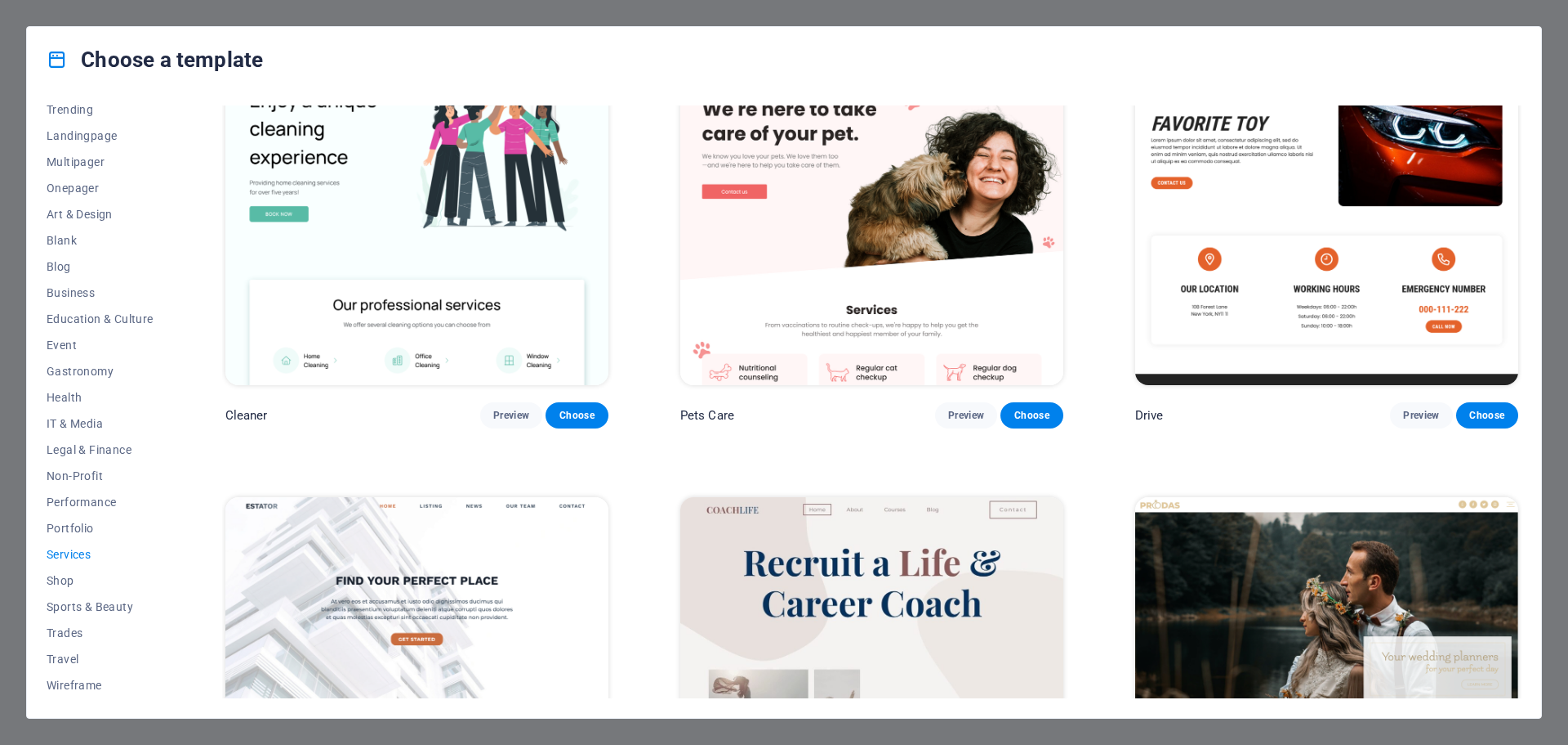
scroll to position [1035, 0]
